Goal: Information Seeking & Learning: Learn about a topic

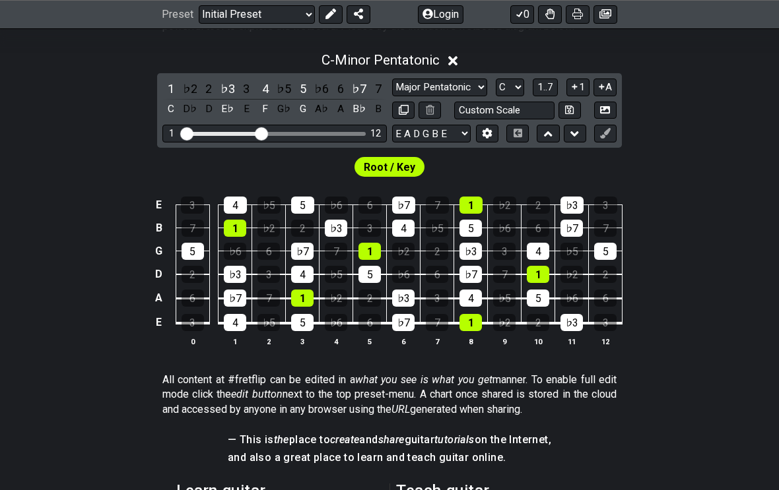
scroll to position [294, 0]
click at [411, 163] on span "Root / Key" at bounding box center [389, 167] width 51 height 19
click at [396, 169] on span "Root / Key" at bounding box center [389, 167] width 51 height 19
click at [479, 86] on select "Minor Pentatonic Click to edit Minor Pentatonic Major Pentatonic Minor Blues Ma…" at bounding box center [439, 88] width 95 height 18
click at [471, 80] on select "Minor Pentatonic Click to edit Minor Pentatonic Major Pentatonic Minor Blues Ma…" at bounding box center [439, 88] width 95 height 18
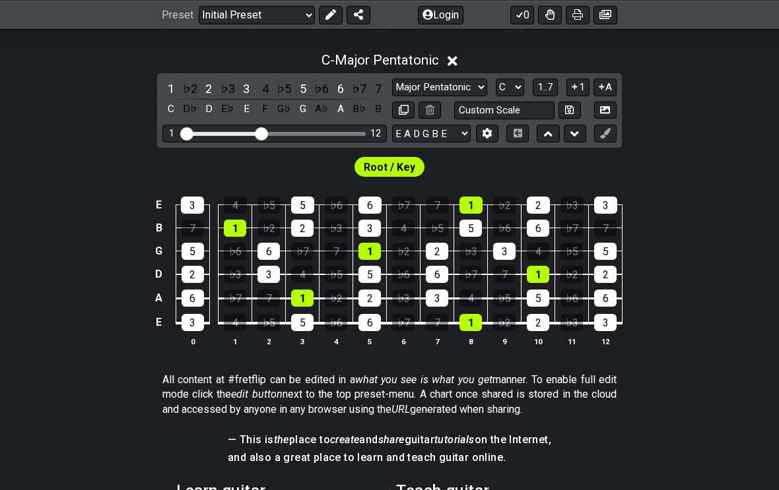
click at [479, 80] on select "Minor Pentatonic Click to edit Minor Pentatonic Major Pentatonic Minor Blues Ma…" at bounding box center [439, 88] width 95 height 18
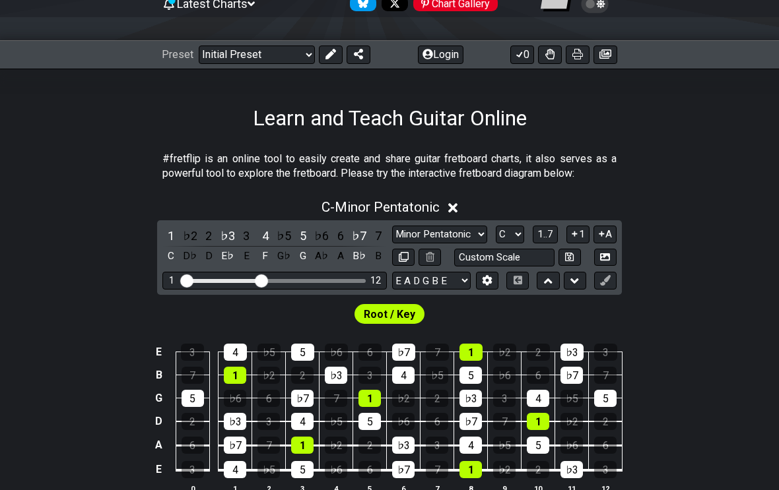
scroll to position [147, 0]
click at [469, 232] on select "Minor Pentatonic Click to edit Minor Pentatonic Major Pentatonic Minor Blues Ma…" at bounding box center [439, 235] width 95 height 18
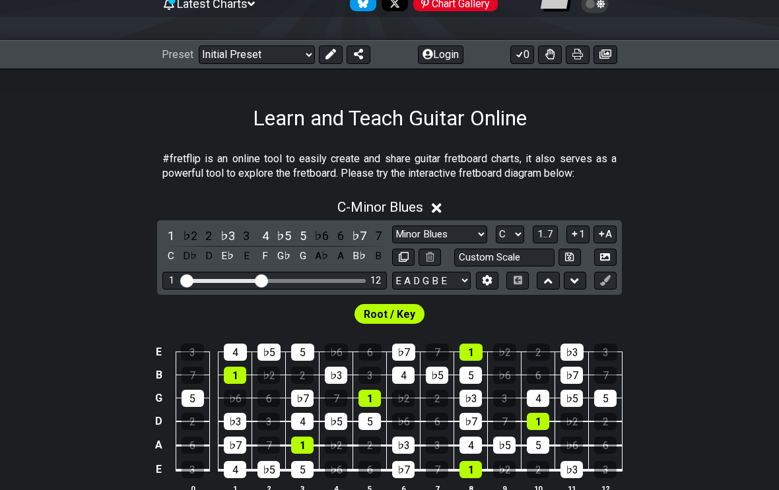
click at [474, 240] on select "Minor Pentatonic Click to edit Minor Pentatonic Major Pentatonic Minor Blues Ma…" at bounding box center [439, 235] width 95 height 18
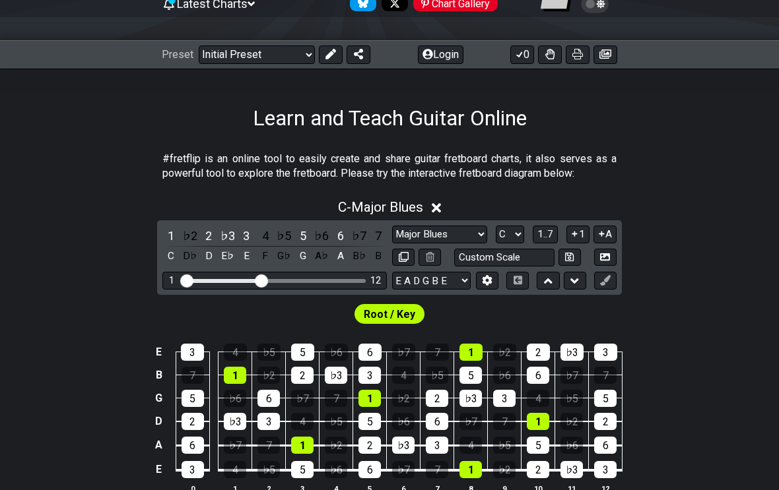
click at [481, 228] on select "Minor Pentatonic Click to edit Minor Pentatonic Major Pentatonic Minor Blues Ma…" at bounding box center [439, 235] width 95 height 18
select select "Minor Blues"
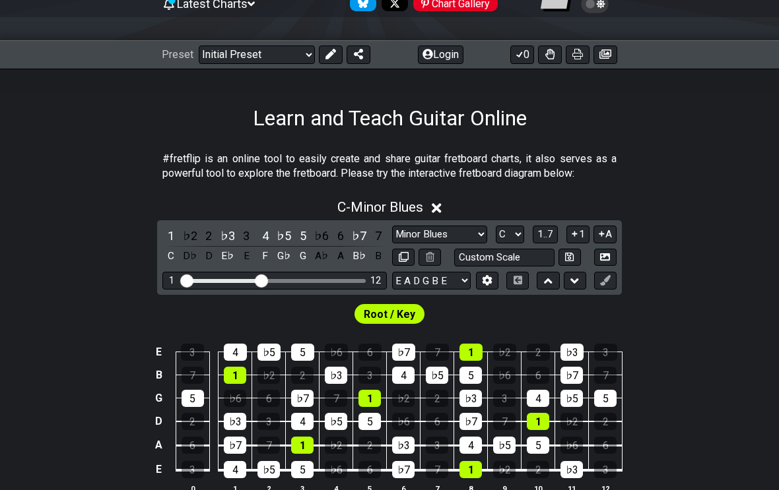
click at [520, 230] on select "A♭ A A♯ B♭ B C C♯ D♭ D D♯ E♭ E F F♯ G♭ G G♯" at bounding box center [510, 235] width 28 height 18
select select "A"
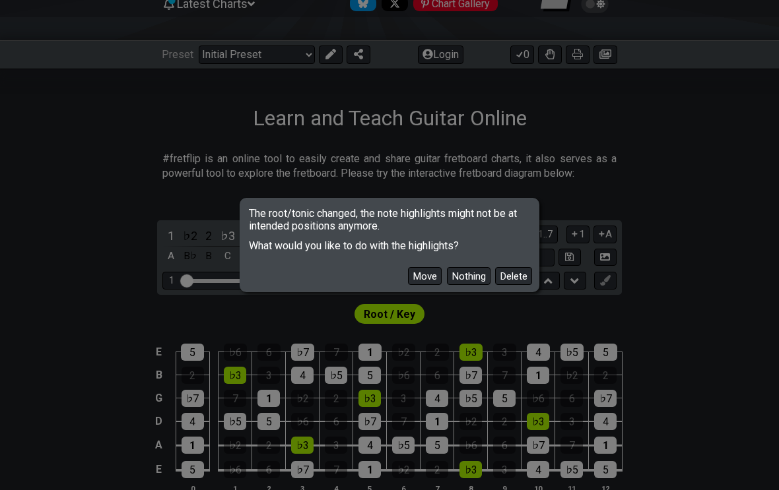
click at [423, 279] on button "Move" at bounding box center [425, 276] width 34 height 18
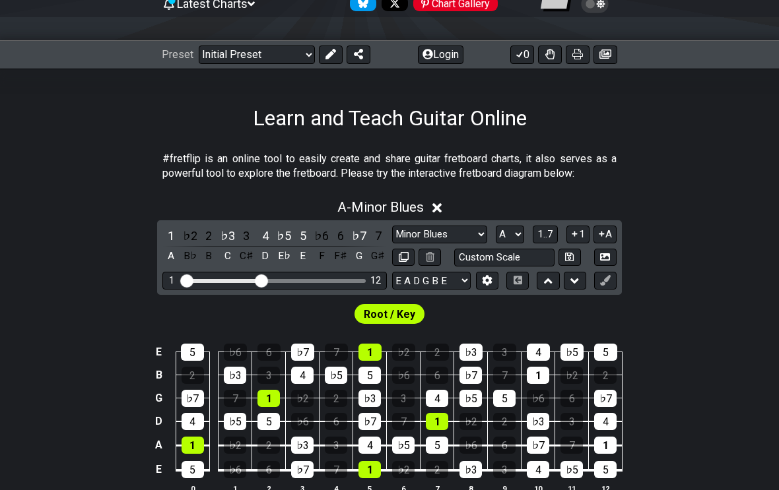
click at [473, 234] on select "Minor Pentatonic Click to edit Minor Pentatonic Major Pentatonic Minor Blues Ma…" at bounding box center [439, 235] width 95 height 18
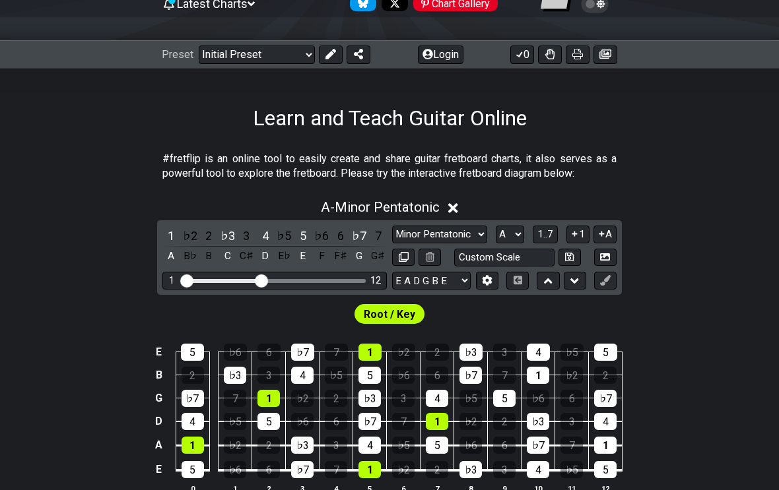
click at [750, 489] on div "E 5 ♭6 6 ♭7 7 1 ♭2 2 ♭3 3 4 ♭5 5 B 2 ♭3 3 4 ♭5 5 ♭6 6 ♭7 7 1 ♭2 2 G ♭7 7 1 ♭2 2…" at bounding box center [389, 419] width 779 height 185
click at [481, 234] on select "Minor Pentatonic Click to edit Minor Pentatonic Major Pentatonic Minor Blues Ma…" at bounding box center [439, 235] width 95 height 18
select select "Minor"
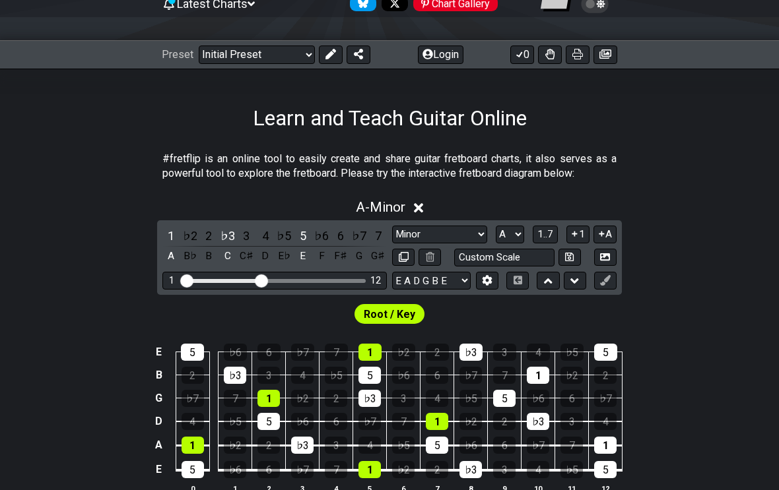
click at [530, 230] on div "Minor Pentatonic Click to edit Minor Pentatonic Major Pentatonic Minor Blues Ma…" at bounding box center [504, 235] width 224 height 18
click at [522, 239] on select "A♭ A A♯ B♭ B C C♯ D♭ D D♯ E♭ E F F♯ G♭ G G♯" at bounding box center [510, 235] width 28 height 18
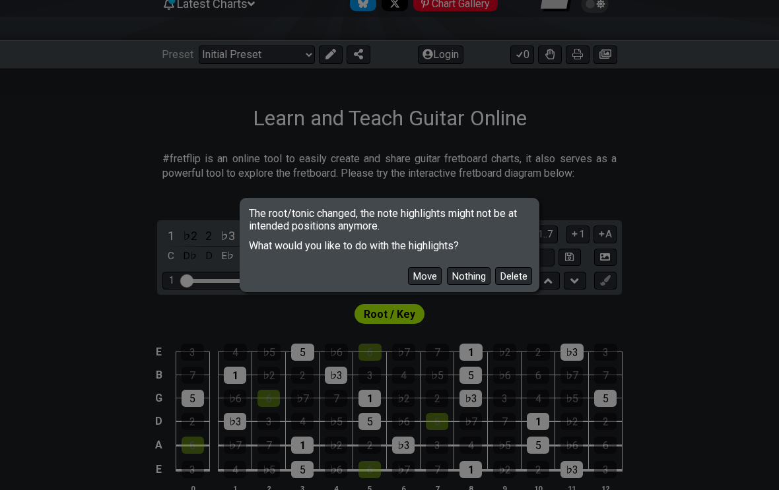
click at [429, 282] on button "Move" at bounding box center [425, 276] width 34 height 18
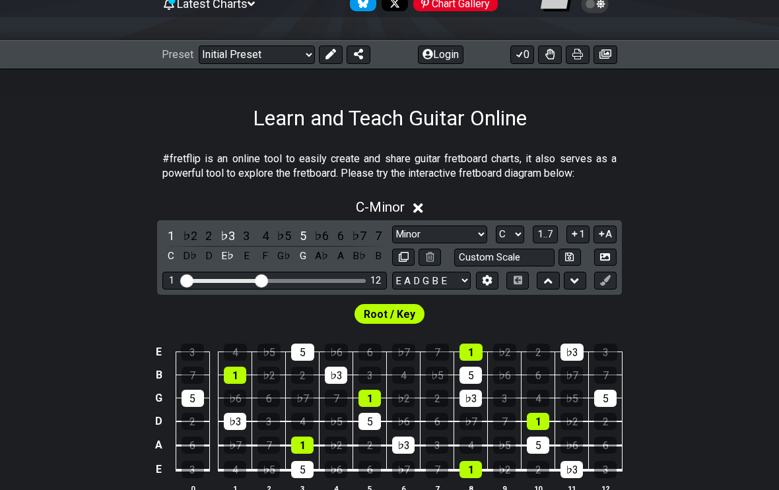
click at [524, 236] on select "A♭ A A♯ B♭ B C C♯ D♭ D D♯ E♭ E F F♯ G♭ G G♯" at bounding box center [510, 235] width 28 height 18
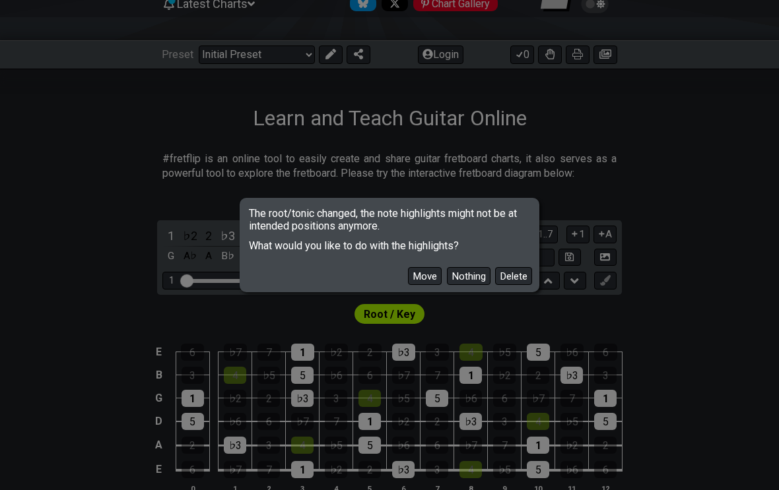
click at [432, 282] on button "Move" at bounding box center [425, 276] width 34 height 18
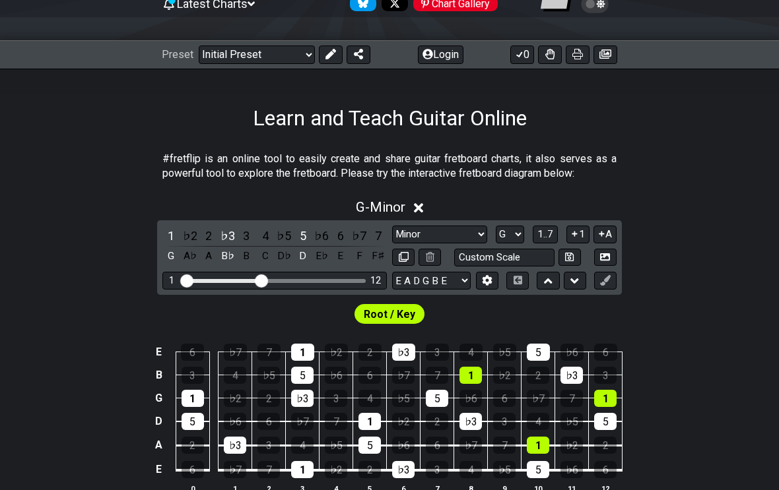
click at [393, 308] on span "Root / Key" at bounding box center [389, 314] width 51 height 19
click at [393, 307] on span "Root / Key" at bounding box center [389, 314] width 51 height 19
click at [405, 304] on div "Root / Key" at bounding box center [389, 314] width 71 height 20
click at [404, 310] on span "Root / Key" at bounding box center [389, 314] width 51 height 19
click at [521, 232] on select "A♭ A A♯ B♭ B C C♯ D♭ D D♯ E♭ E F F♯ G♭ G G♯" at bounding box center [510, 235] width 28 height 18
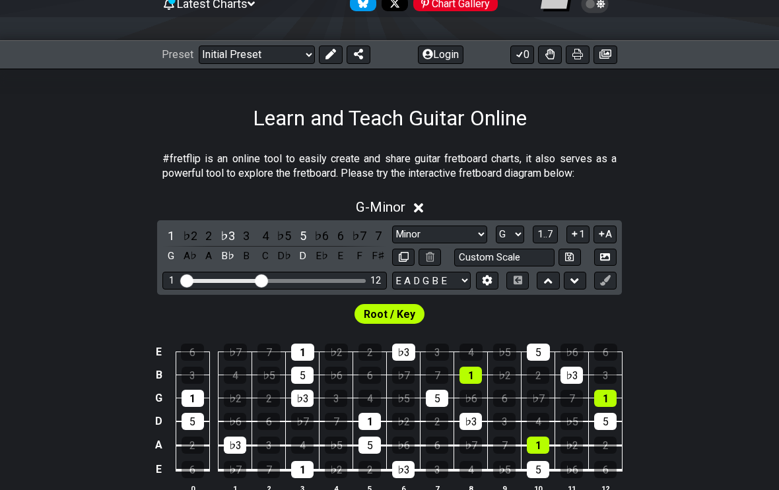
select select "D"
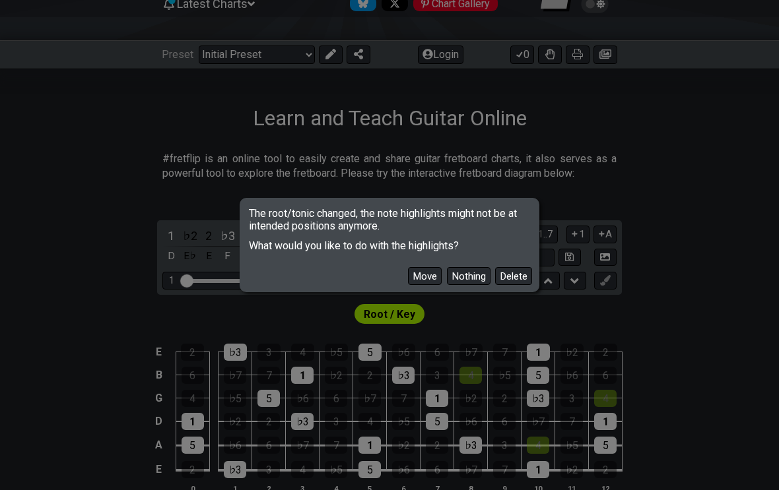
click at [426, 281] on button "Move" at bounding box center [425, 276] width 34 height 18
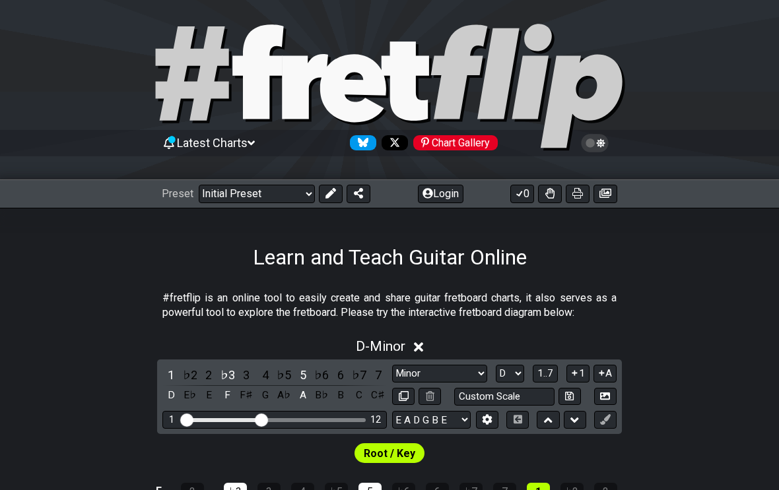
scroll to position [0, 0]
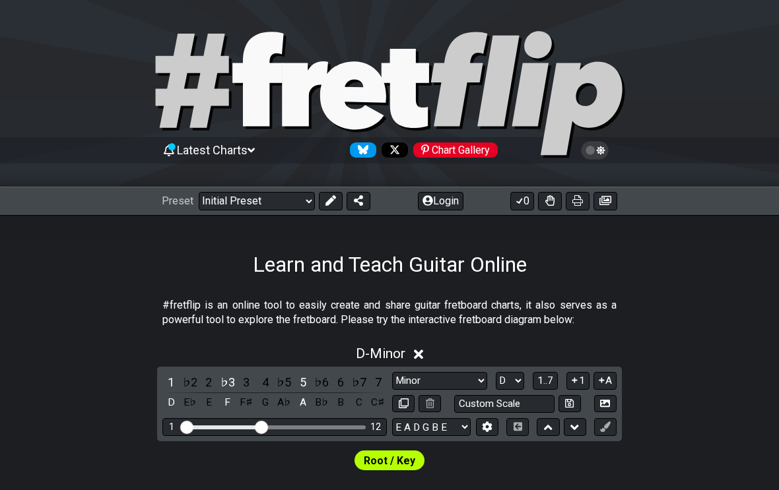
click at [481, 378] on select "Minor Pentatonic Click to edit Minor Pentatonic Major Pentatonic Minor Blues Ma…" at bounding box center [439, 381] width 95 height 18
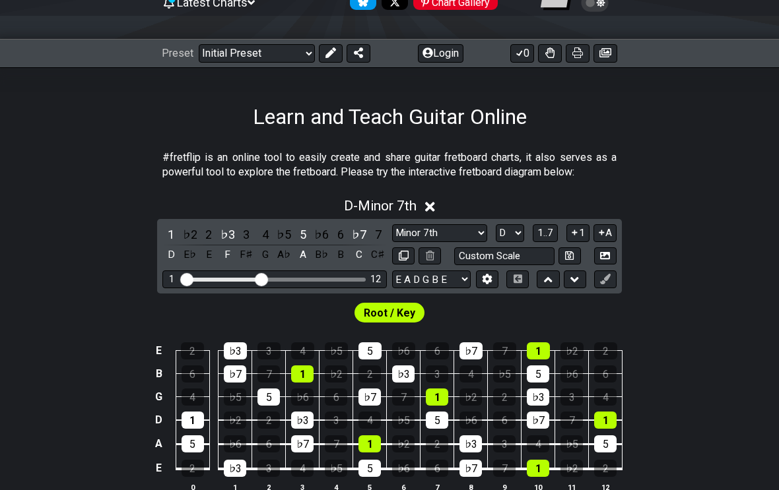
scroll to position [172, 0]
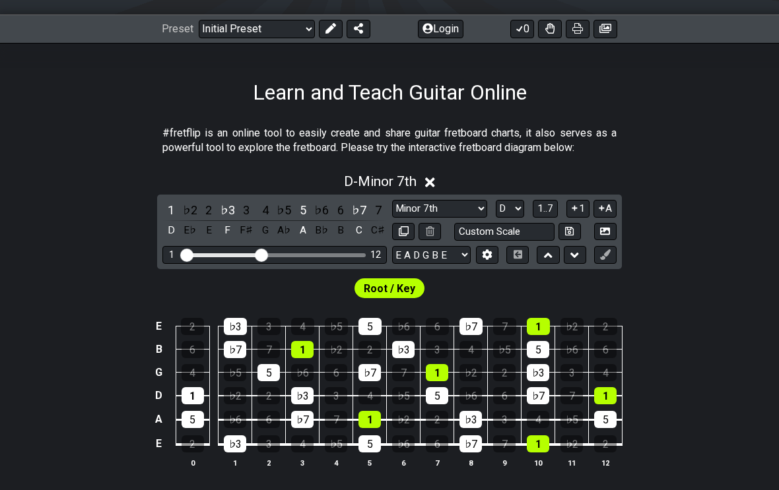
click at [481, 212] on select "Minor Pentatonic Click to edit Minor Pentatonic Major Pentatonic Minor Blues Ma…" at bounding box center [439, 209] width 95 height 18
select select "Dorian"
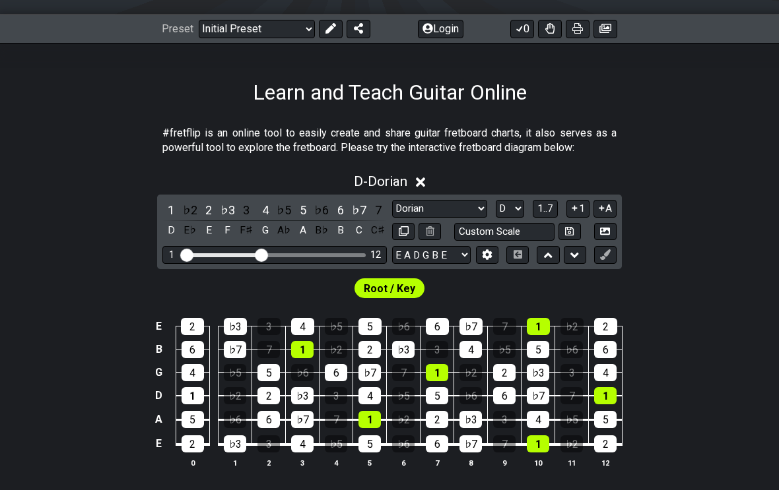
click at [530, 205] on div "Minor Pentatonic Click to edit Minor Pentatonic Major Pentatonic Minor Blues Ma…" at bounding box center [504, 209] width 224 height 18
click at [524, 200] on div "Minor Pentatonic Click to edit Minor Pentatonic Major Pentatonic Minor Blues Ma…" at bounding box center [504, 209] width 224 height 18
click at [517, 201] on select "A♭ A A♯ B♭ B C C♯ D♭ D D♯ E♭ E F F♯ G♭ G G♯" at bounding box center [510, 209] width 28 height 18
select select "A"
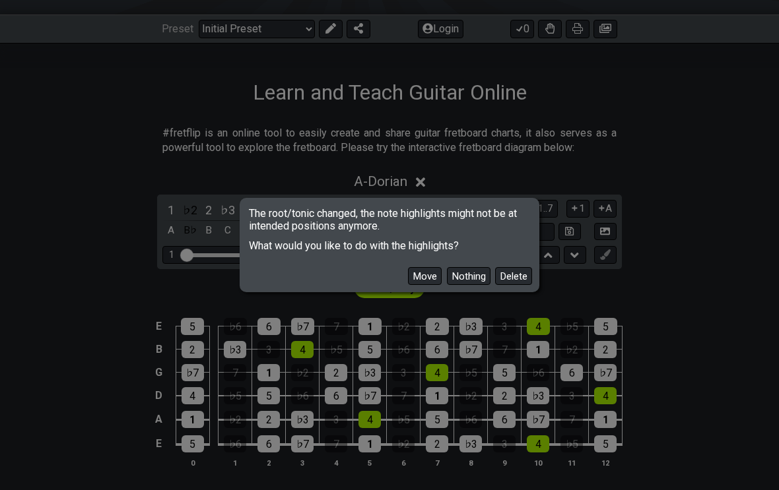
click at [432, 285] on button "Move" at bounding box center [425, 276] width 34 height 18
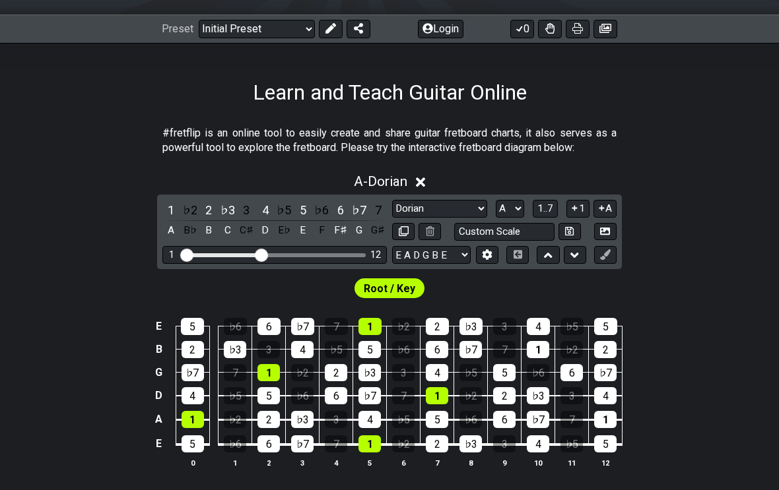
click at [478, 211] on select "Minor Pentatonic Click to edit Minor Pentatonic Major Pentatonic Minor Blues Ma…" at bounding box center [439, 209] width 95 height 18
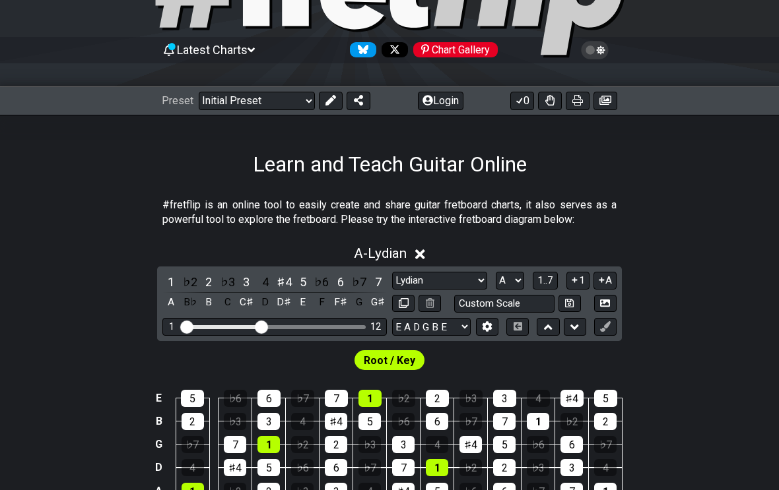
scroll to position [104, 0]
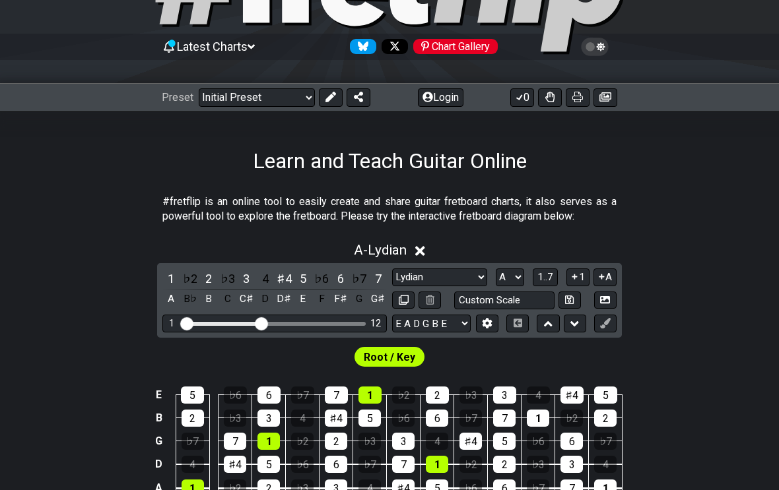
click at [477, 273] on select "Minor Pentatonic Click to edit Minor Pentatonic Major Pentatonic Minor Blues Ma…" at bounding box center [439, 278] width 95 height 18
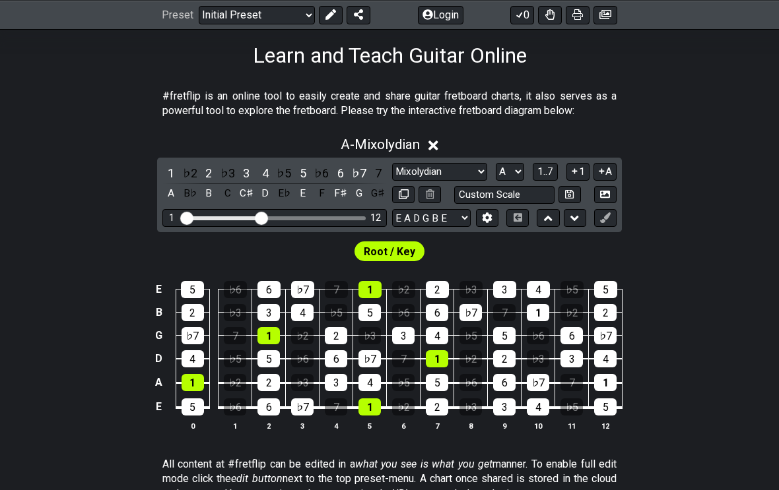
scroll to position [211, 0]
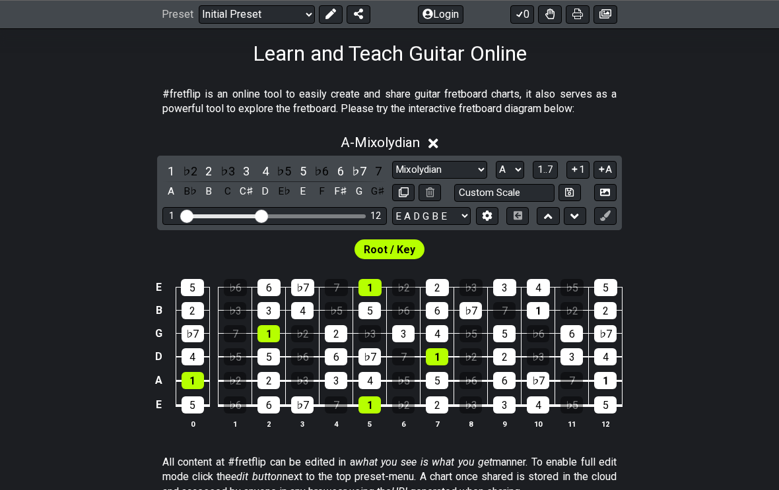
click at [478, 167] on select "Minor Pentatonic Click to edit Minor Pentatonic Major Pentatonic Minor Blues Ma…" at bounding box center [439, 171] width 95 height 18
select select "Locrian"
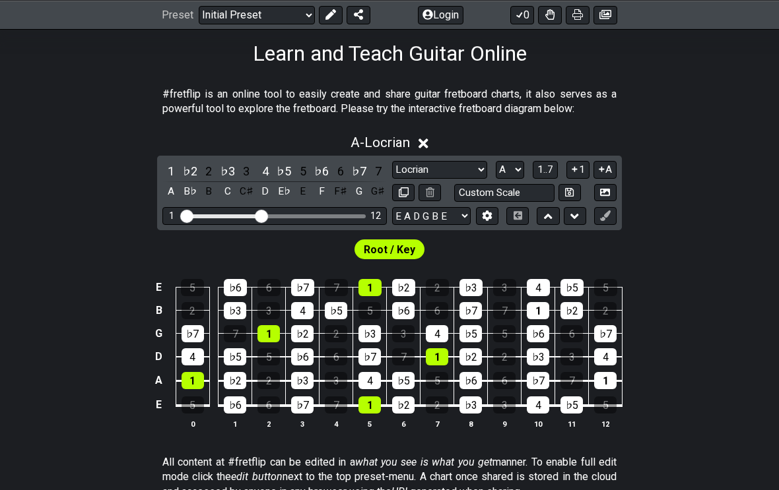
click at [698, 267] on div "E 5 ♭6 6 ♭7 7 1 ♭2 2 ♭3 3 4 ♭5 5 B 2 ♭3 3 4 ♭5 5 ♭6 6 ♭7 7 1 ♭2 2 G ♭7 7 1 ♭2 2…" at bounding box center [389, 354] width 779 height 185
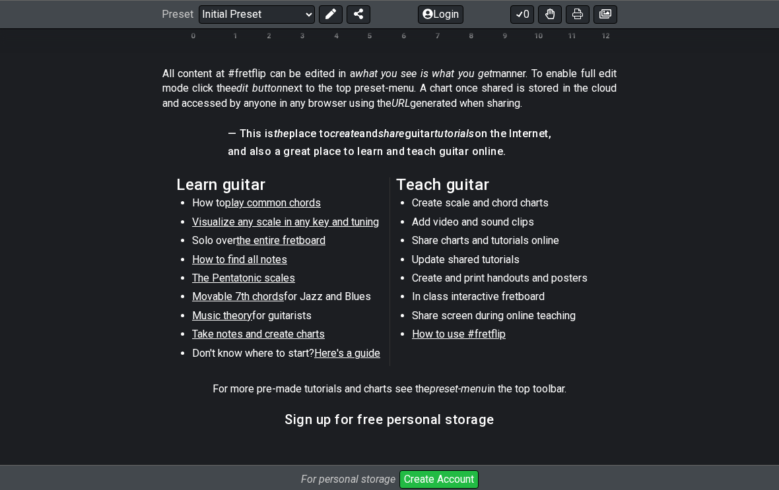
scroll to position [681, 0]
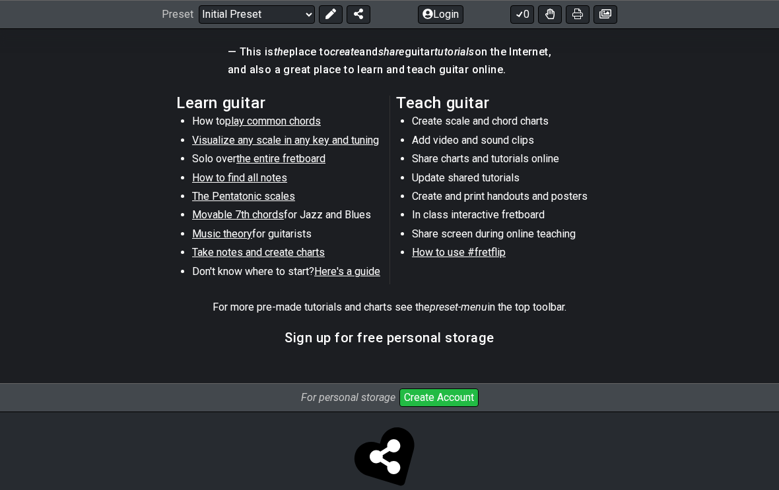
click at [261, 177] on span "How to find all notes" at bounding box center [239, 178] width 95 height 13
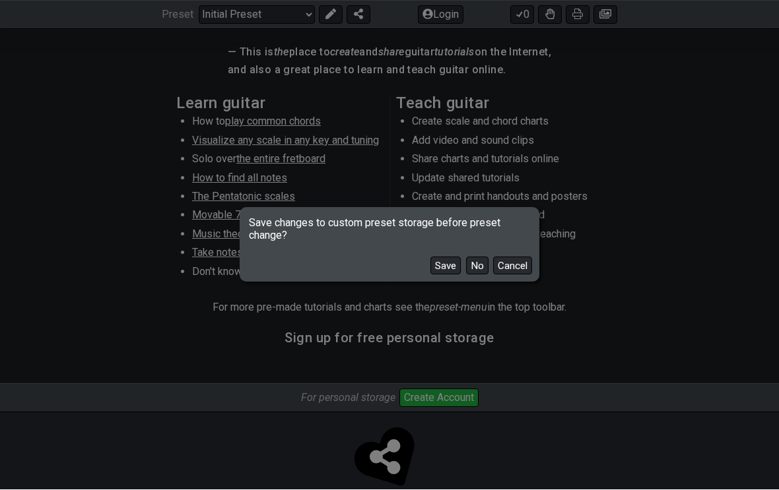
click at [481, 275] on button "No" at bounding box center [477, 266] width 22 height 18
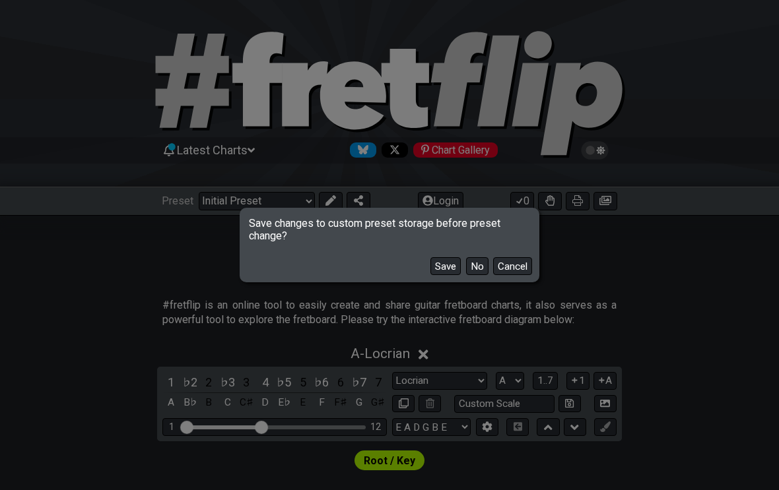
select select "/find-all-notes"
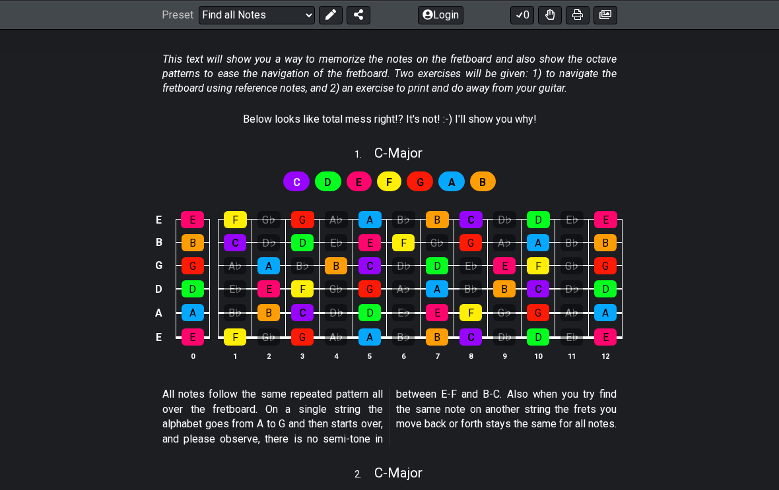
scroll to position [241, 0]
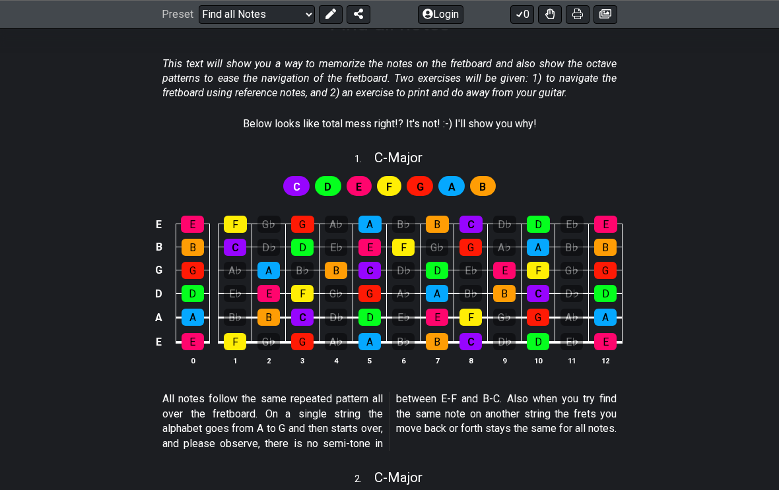
click at [416, 150] on span "C - Major" at bounding box center [398, 158] width 48 height 16
select select "C"
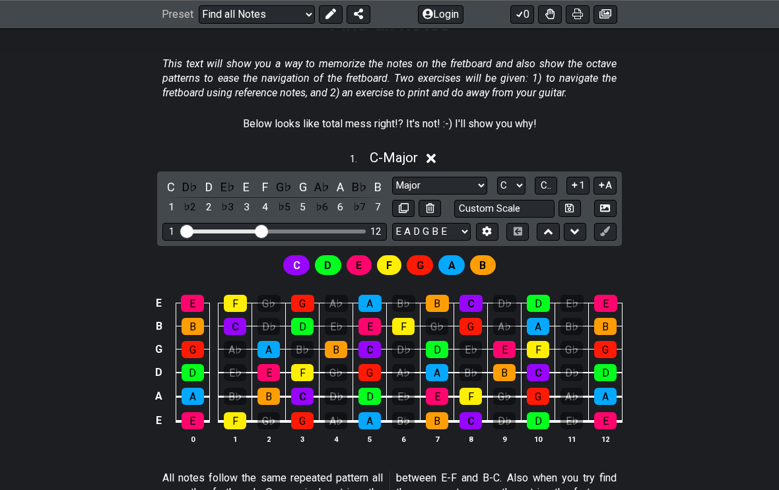
scroll to position [242, 0]
click at [483, 185] on select "Major Major Minor Pentatonic Major Pentatonic Minor Blues Major Blues Major / […" at bounding box center [439, 186] width 95 height 18
select select "Minor Pentatonic"
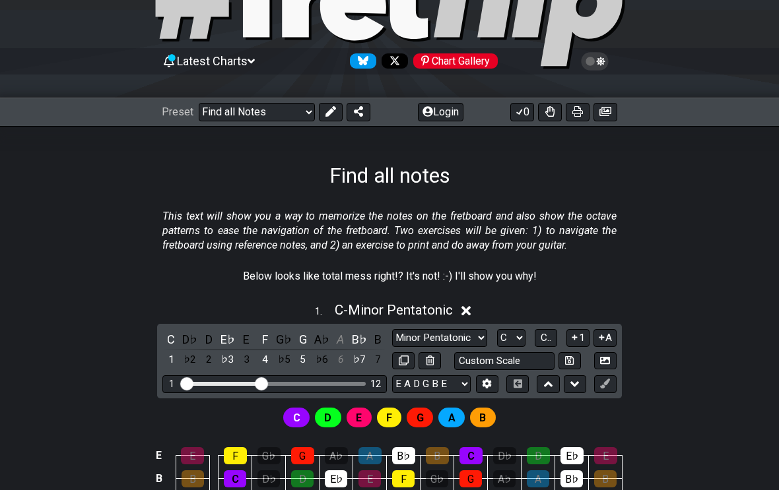
scroll to position [0, 0]
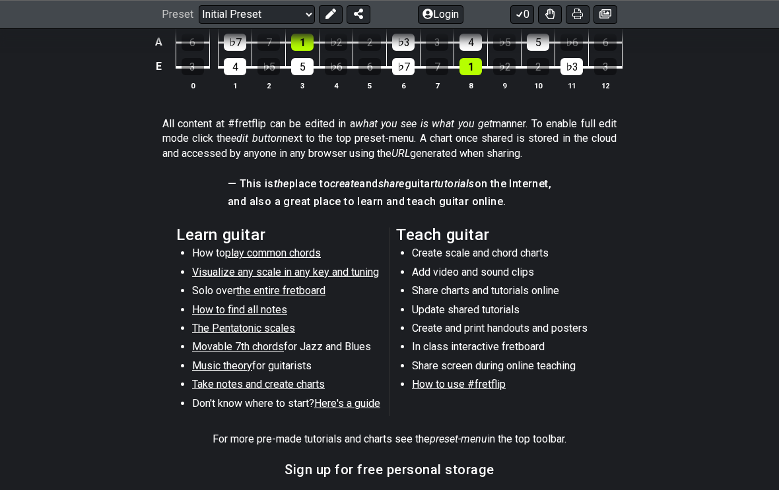
scroll to position [585, 0]
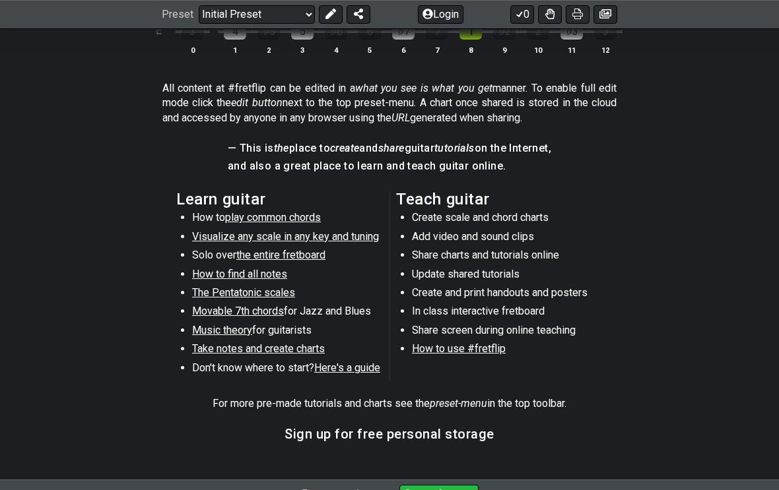
click at [280, 221] on span "play common chords" at bounding box center [273, 218] width 96 height 13
select select "/common-guitar-chords"
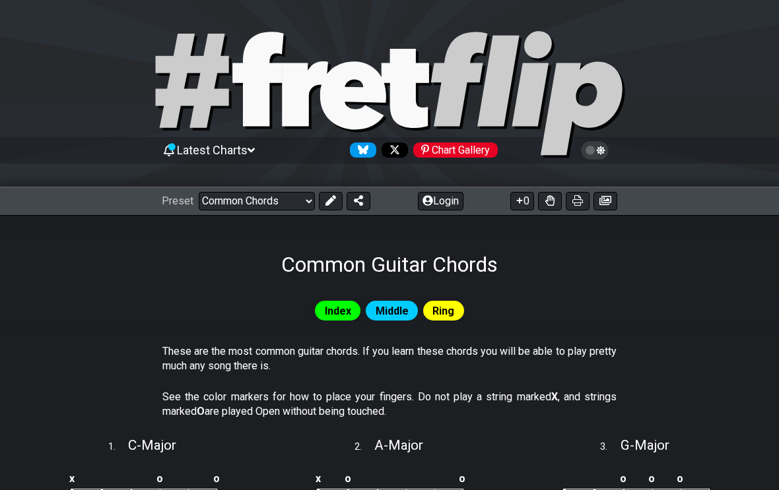
click at [401, 310] on span "Middle" at bounding box center [392, 311] width 33 height 19
click at [396, 308] on span "Middle" at bounding box center [392, 311] width 33 height 19
click at [404, 440] on span "A - Major" at bounding box center [398, 446] width 49 height 16
select select "A"
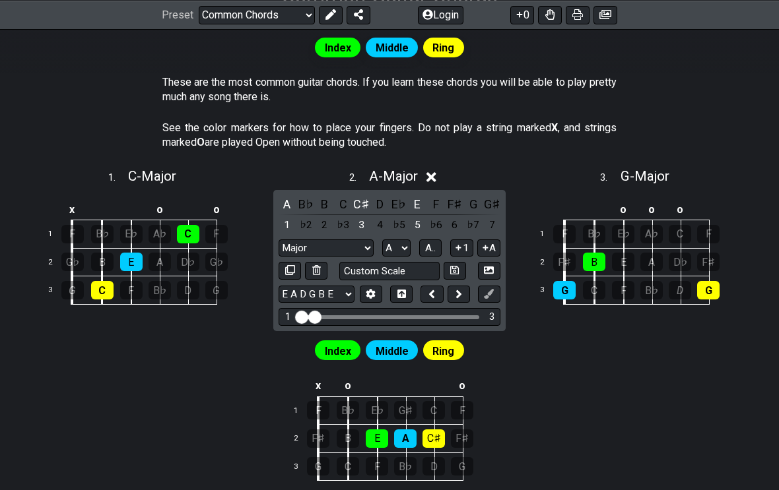
scroll to position [271, 0]
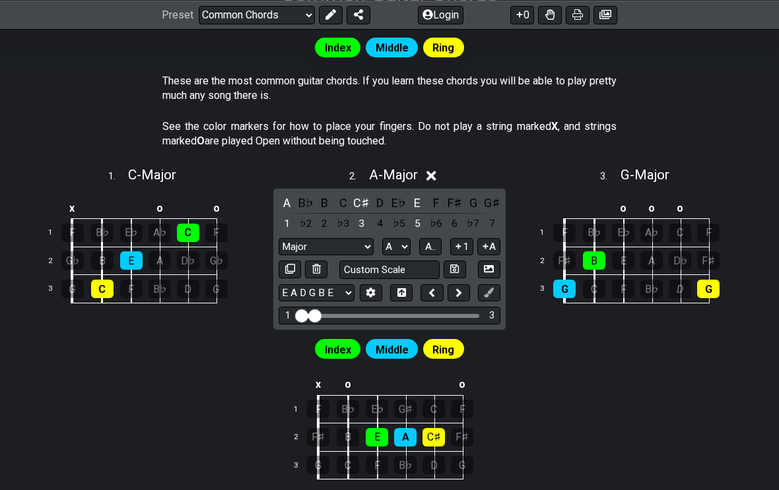
click at [372, 245] on select "Major Major Minor Pentatonic Major Pentatonic Minor Blues Major Blues Major / […" at bounding box center [326, 247] width 95 height 18
select select "Minor Pentatonic"
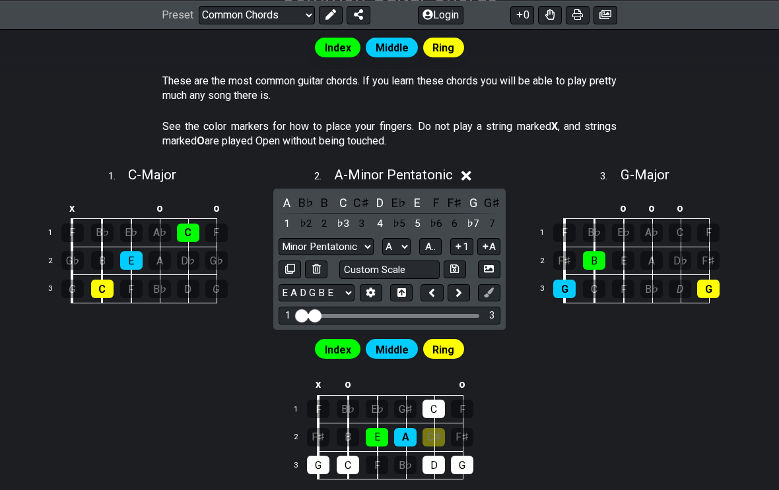
click at [411, 238] on select "A♭ A A♯ B♭ B C C♯ D♭ D D♯ E♭ E F F♯ G♭ G G♯" at bounding box center [396, 247] width 28 height 18
click at [550, 346] on div "Index Middle Ring These are the most common guitar chords. If you learn these c…" at bounding box center [389, 485] width 779 height 956
click at [510, 366] on section "2 . A - Minor Pentatonic A B♭ B C C♯ D E♭ E F F♯ G G♯ 1 ♭2 2 ♭3 3 4 ♭5 5 ♭6 6 ♭…" at bounding box center [390, 334] width 246 height 351
click at [468, 166] on div "2 . A - Minor Pentatonic" at bounding box center [390, 171] width 238 height 25
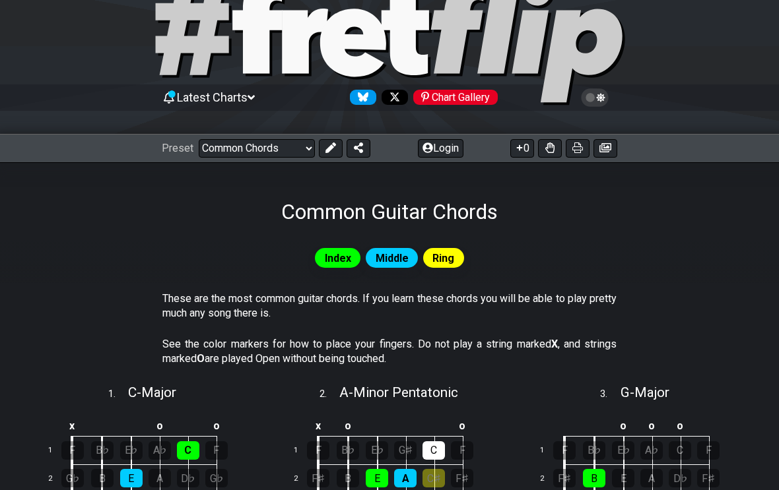
scroll to position [0, 0]
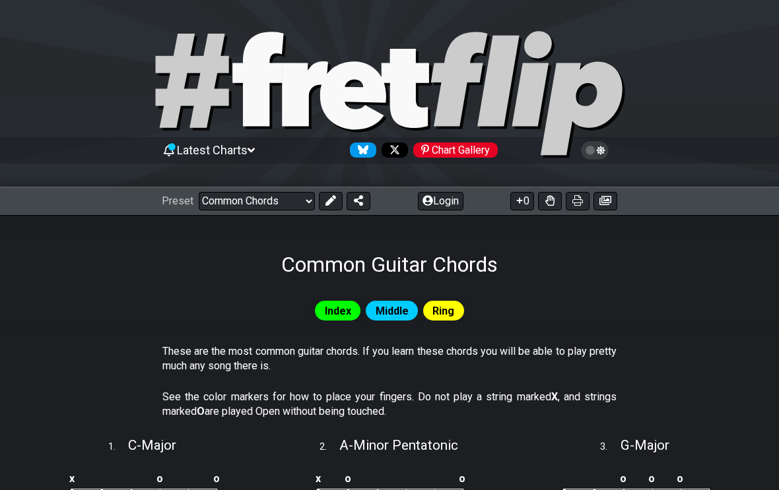
click at [309, 203] on select "Welcome to #fretflip! Initial Preset Custom Preset Minor Pentatonic Major Penta…" at bounding box center [257, 201] width 116 height 18
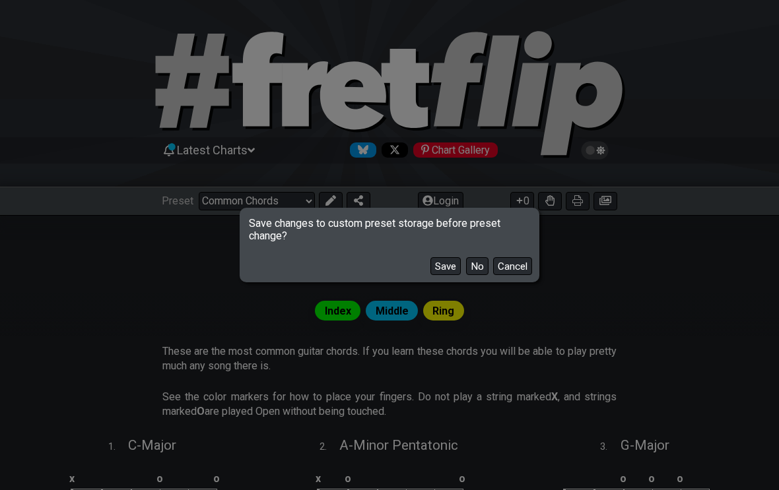
click at [477, 271] on button "No" at bounding box center [477, 266] width 22 height 18
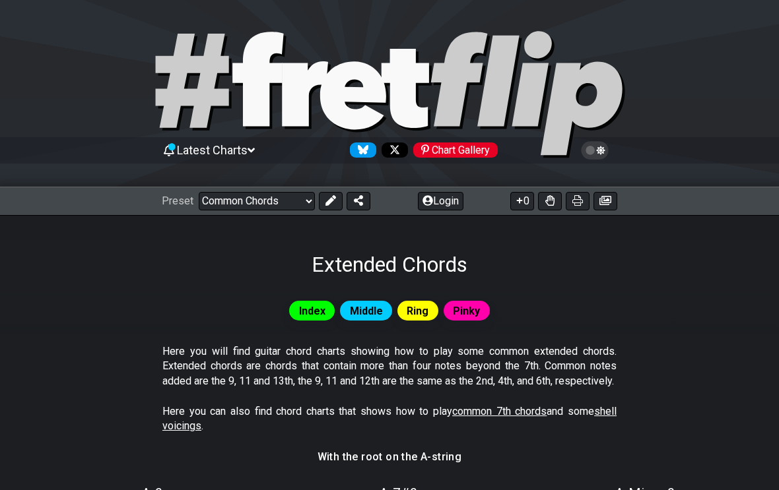
select select "/extended-chords"
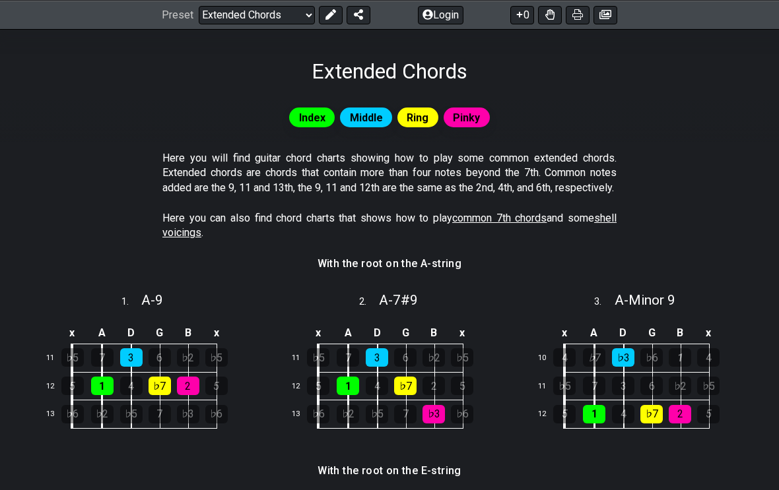
scroll to position [195, 0]
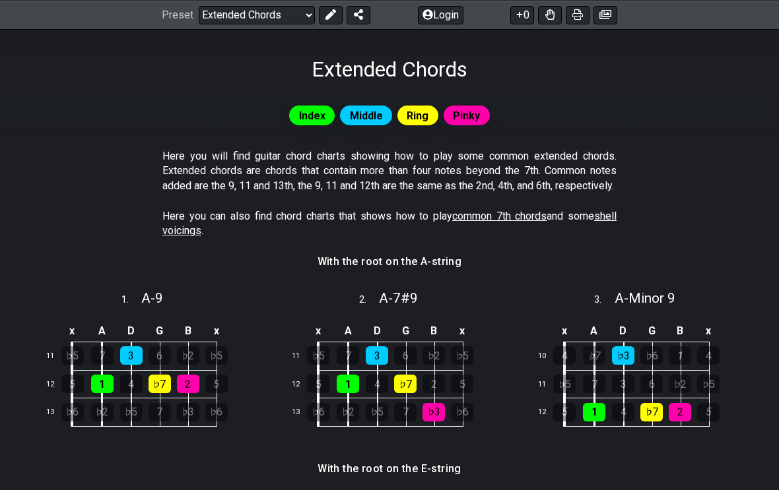
click at [163, 306] on span "A - 9" at bounding box center [152, 298] width 22 height 16
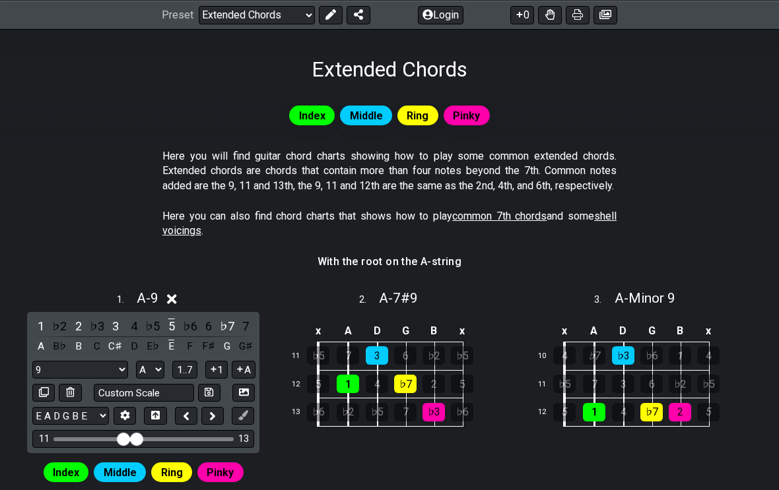
click at [164, 379] on select "A♭ A A♯ B♭ B C C♯ D♭ D D♯ E♭ E F F♯ G♭ G G♯" at bounding box center [150, 370] width 28 height 18
select select "C"
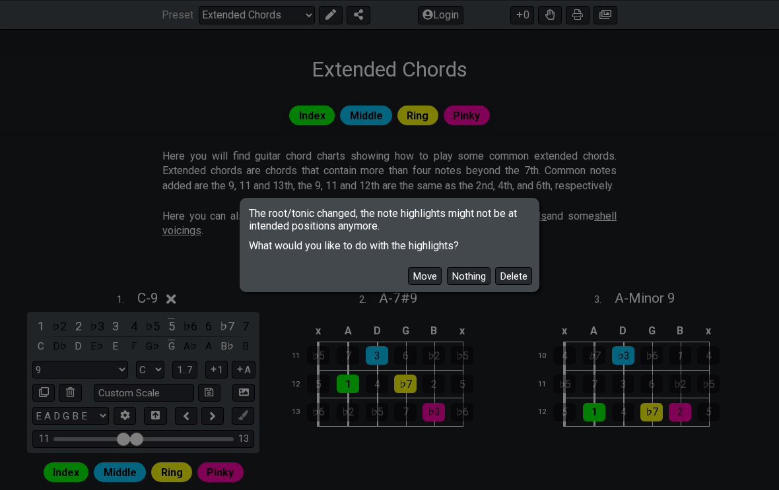
click at [185, 313] on div "The root/tonic changed, the note highlights might not be at intended positions …" at bounding box center [389, 245] width 779 height 490
click at [282, 339] on div "The root/tonic changed, the note highlights might not be at intended positions …" at bounding box center [389, 245] width 779 height 490
click at [431, 279] on button "Move" at bounding box center [425, 276] width 34 height 18
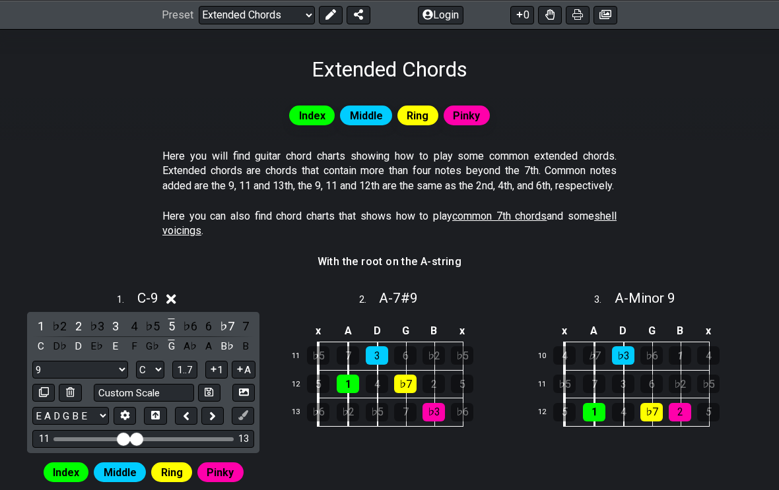
click at [287, 343] on td at bounding box center [302, 332] width 32 height 22
click at [228, 298] on div "1 . C - 9" at bounding box center [143, 294] width 238 height 25
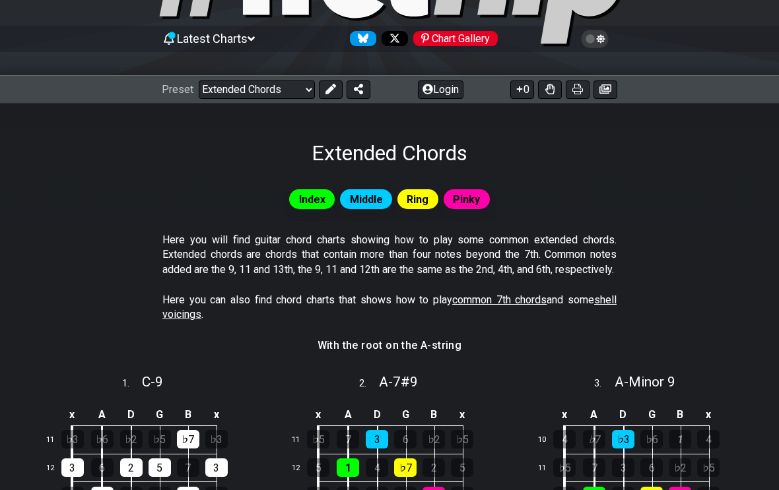
scroll to position [112, 0]
click at [506, 306] on span "common 7th chords" at bounding box center [499, 300] width 94 height 13
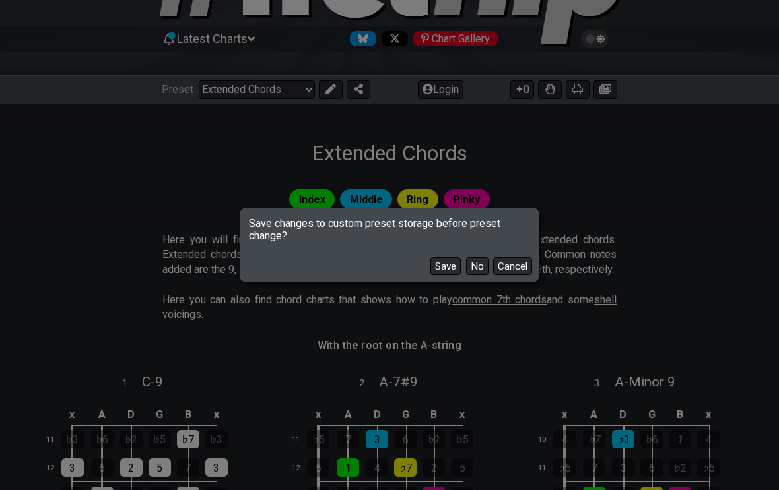
click at [484, 275] on button "No" at bounding box center [477, 266] width 22 height 18
select select "/movable-7th-chords"
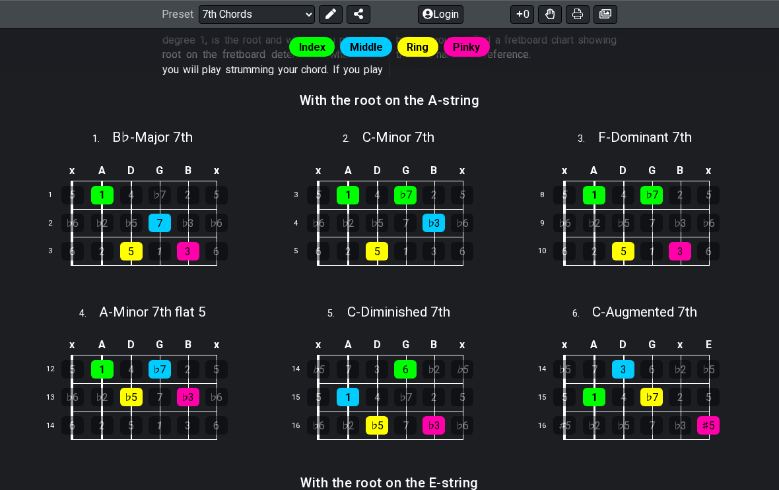
scroll to position [402, 0]
